Goal: Find specific page/section: Find specific page/section

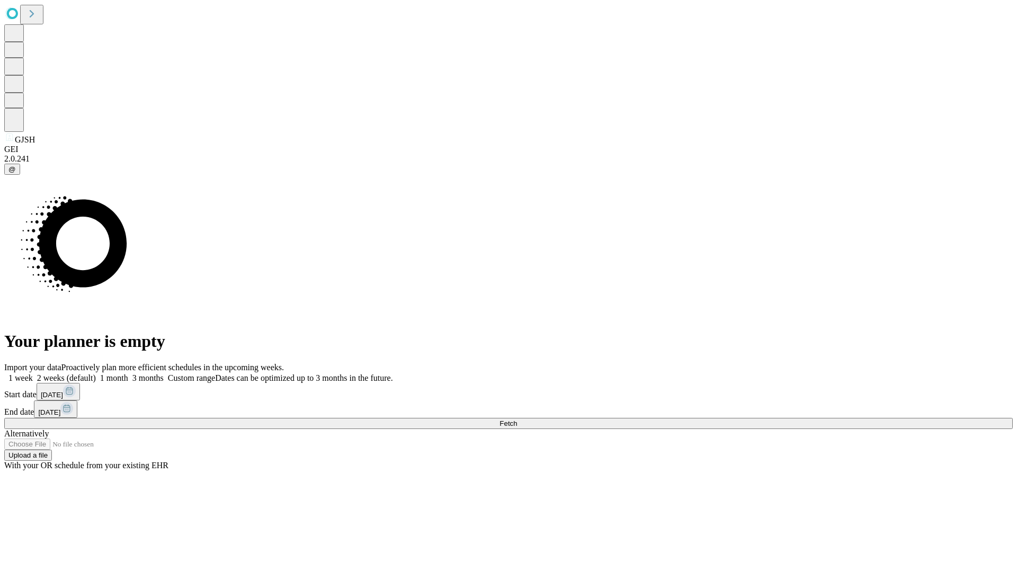
click at [517, 419] on span "Fetch" at bounding box center [507, 423] width 17 height 8
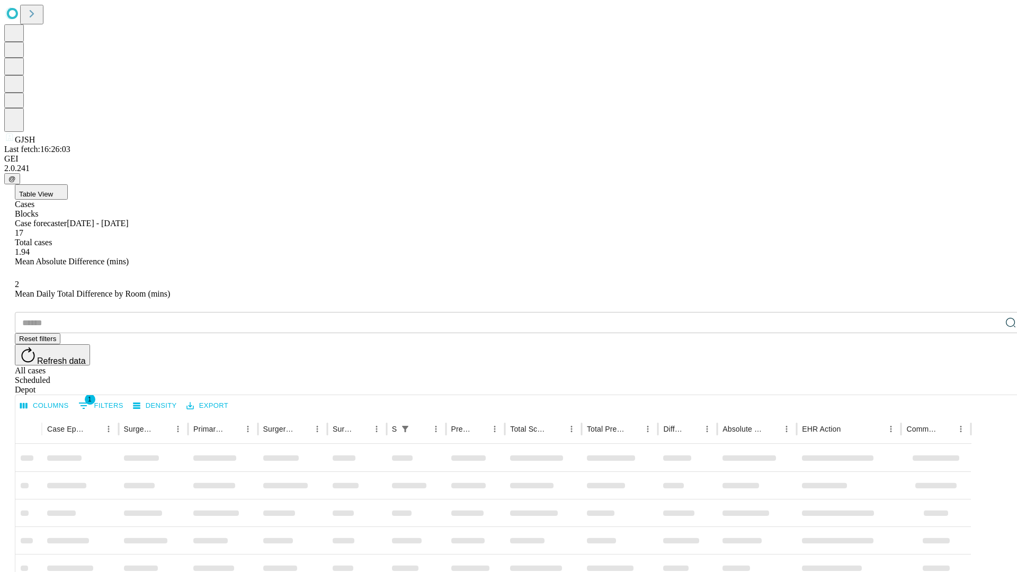
click at [989, 385] on div "Depot" at bounding box center [519, 390] width 1008 height 10
